Goal: Task Accomplishment & Management: Manage account settings

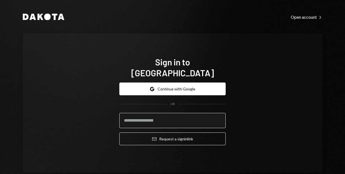
click at [146, 115] on input "email" at bounding box center [172, 120] width 106 height 15
drag, startPoint x: 82, startPoint y: 99, endPoint x: 74, endPoint y: 100, distance: 7.7
click at [82, 99] on div "Sign in to Dakota Google Continue with Google OR Email Request a sign in link" at bounding box center [172, 102] width 299 height 139
click at [146, 115] on input "email" at bounding box center [172, 120] width 106 height 15
type input "**********"
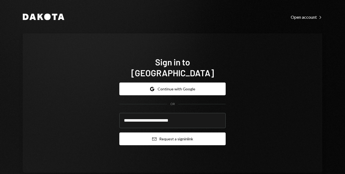
click at [166, 132] on button "Email Request a sign in link" at bounding box center [172, 138] width 106 height 13
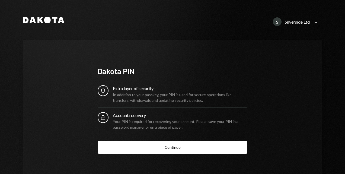
scroll to position [18, 0]
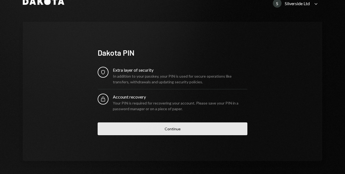
click at [167, 132] on button "Continue" at bounding box center [173, 128] width 150 height 13
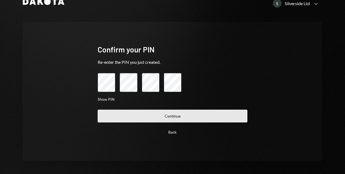
click at [172, 117] on button "Continue" at bounding box center [173, 116] width 150 height 13
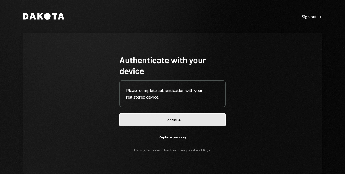
click at [164, 120] on button "Continue" at bounding box center [172, 119] width 106 height 13
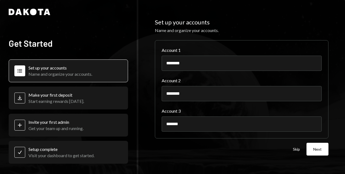
click at [78, 71] on div "Set up your accounts Name and organize your accounts." at bounding box center [60, 70] width 64 height 11
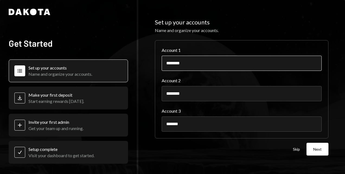
click at [218, 66] on input "********" at bounding box center [242, 63] width 160 height 15
type input "*"
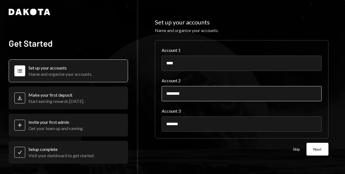
type input "****"
click at [224, 90] on input "********" at bounding box center [242, 93] width 160 height 15
type input "*"
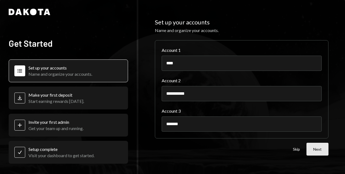
type input "**********"
click at [320, 150] on button "Next" at bounding box center [318, 149] width 22 height 13
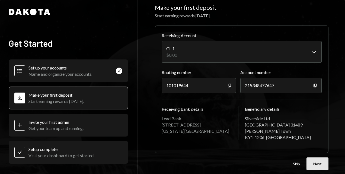
click at [318, 162] on button "Next" at bounding box center [318, 163] width 22 height 13
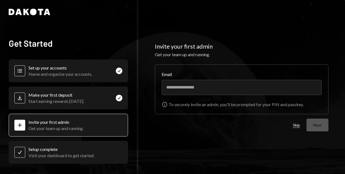
click at [298, 126] on button "Skip" at bounding box center [296, 125] width 7 height 5
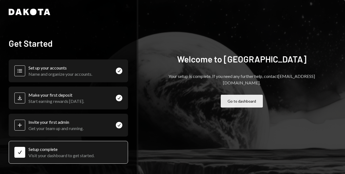
click at [240, 98] on button "Go to dashboard" at bounding box center [242, 101] width 42 height 13
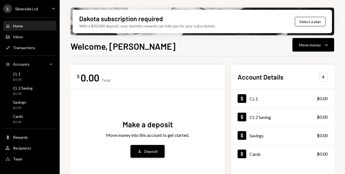
click at [148, 149] on div "Deposit" at bounding box center [151, 151] width 14 height 6
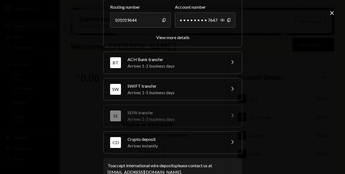
scroll to position [81, 0]
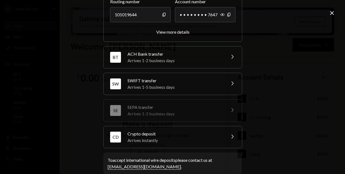
click at [181, 139] on div "Arrives instantly" at bounding box center [174, 140] width 95 height 7
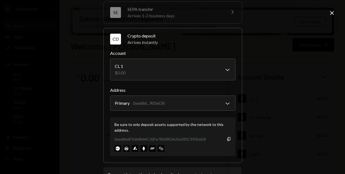
scroll to position [109, 0]
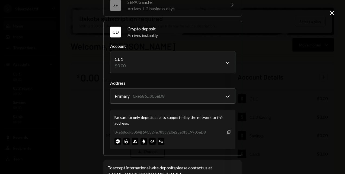
click at [227, 131] on icon "Copy" at bounding box center [229, 132] width 4 height 4
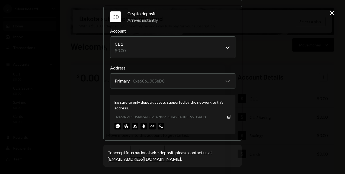
scroll to position [0, 0]
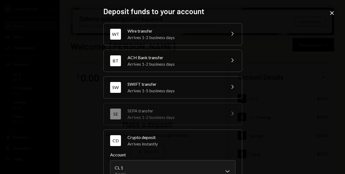
click at [333, 14] on icon "Close" at bounding box center [332, 13] width 7 height 7
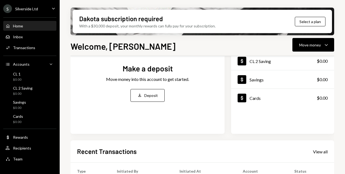
scroll to position [27, 0]
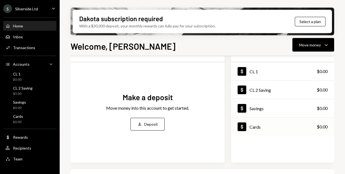
click at [243, 126] on icon "Dollar" at bounding box center [241, 126] width 5 height 5
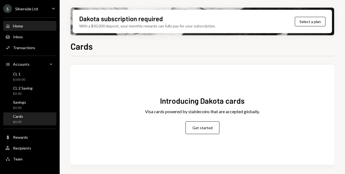
click at [18, 25] on div "Home" at bounding box center [18, 26] width 10 height 5
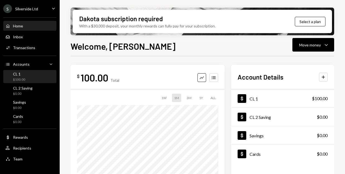
click at [27, 74] on div "CL 1 $100.00" at bounding box center [29, 77] width 49 height 10
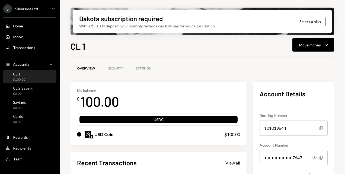
scroll to position [120, 0]
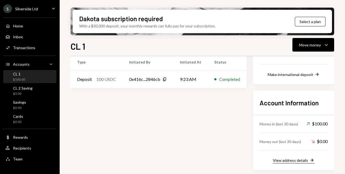
click at [289, 159] on div "View address details" at bounding box center [290, 160] width 35 height 5
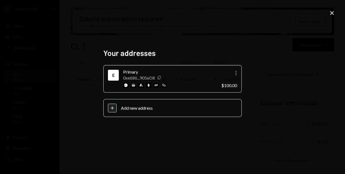
click at [161, 78] on icon "button" at bounding box center [159, 78] width 3 height 4
click at [334, 11] on icon at bounding box center [332, 13] width 4 height 4
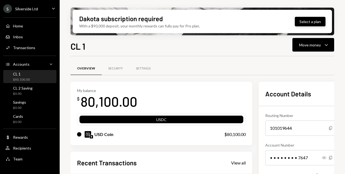
click at [311, 18] on button "Select a plan" at bounding box center [310, 21] width 31 height 9
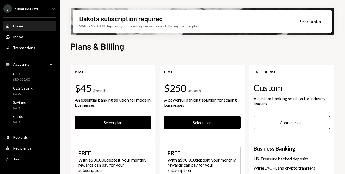
click at [19, 24] on div "Home" at bounding box center [18, 26] width 10 height 5
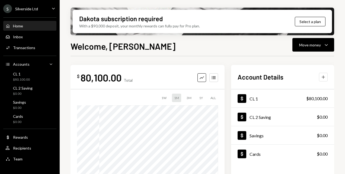
click at [325, 77] on icon "Plus" at bounding box center [323, 76] width 5 height 5
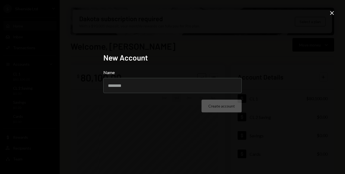
click at [331, 13] on icon "Close" at bounding box center [332, 13] width 7 height 7
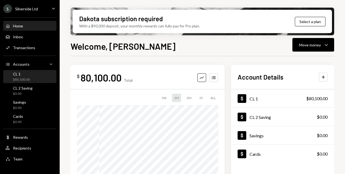
click at [18, 75] on div "CL 1" at bounding box center [21, 74] width 17 height 5
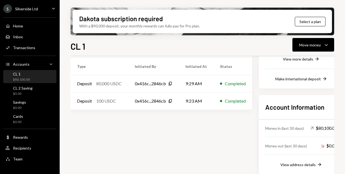
scroll to position [120, 0]
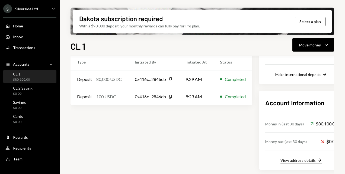
click at [302, 160] on div "View address details" at bounding box center [297, 160] width 35 height 5
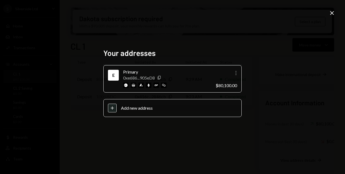
click at [236, 74] on icon "More" at bounding box center [236, 73] width 7 height 7
click at [193, 74] on div "Primary" at bounding box center [167, 72] width 88 height 7
click at [125, 85] on img at bounding box center [125, 84] width 5 height 5
click at [134, 86] on img at bounding box center [133, 84] width 5 height 5
click at [126, 86] on img at bounding box center [125, 84] width 5 height 5
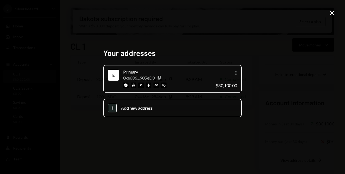
click at [133, 85] on img at bounding box center [133, 84] width 5 height 5
click at [141, 85] on img at bounding box center [140, 84] width 5 height 5
click at [115, 76] on div "E" at bounding box center [113, 75] width 9 height 9
click at [236, 73] on icon "button" at bounding box center [235, 73] width 1 height 4
click at [190, 79] on div "0xe686...905eD8 Copy" at bounding box center [167, 77] width 88 height 5
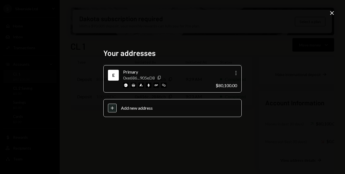
click at [197, 75] on div "Primary" at bounding box center [167, 72] width 88 height 7
click at [331, 12] on icon at bounding box center [332, 13] width 4 height 4
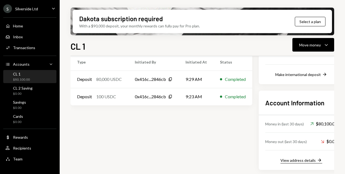
click at [303, 159] on div "View address details" at bounding box center [297, 160] width 35 height 5
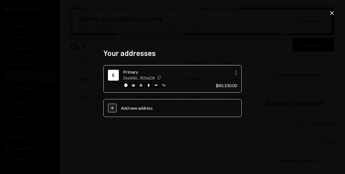
click at [161, 78] on icon "Copy" at bounding box center [159, 77] width 4 height 4
click at [332, 13] on icon at bounding box center [332, 13] width 4 height 4
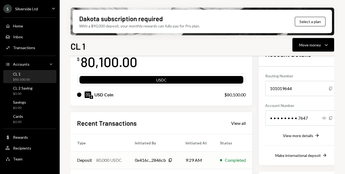
scroll to position [0, 0]
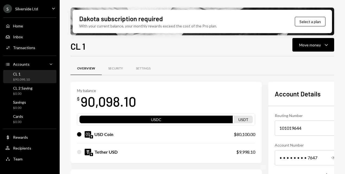
drag, startPoint x: 305, startPoint y: 21, endPoint x: 259, endPoint y: 32, distance: 47.3
click at [305, 21] on button "Select a plan" at bounding box center [310, 21] width 31 height 9
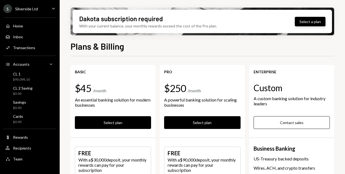
click at [308, 22] on button "Select a plan" at bounding box center [310, 21] width 31 height 9
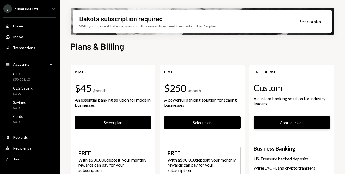
click at [286, 120] on button "Contact sales" at bounding box center [292, 122] width 76 height 13
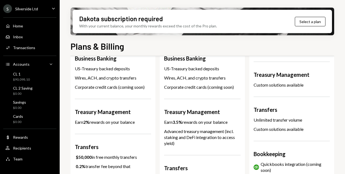
scroll to position [190, 0]
